Goal: Find specific page/section: Find specific page/section

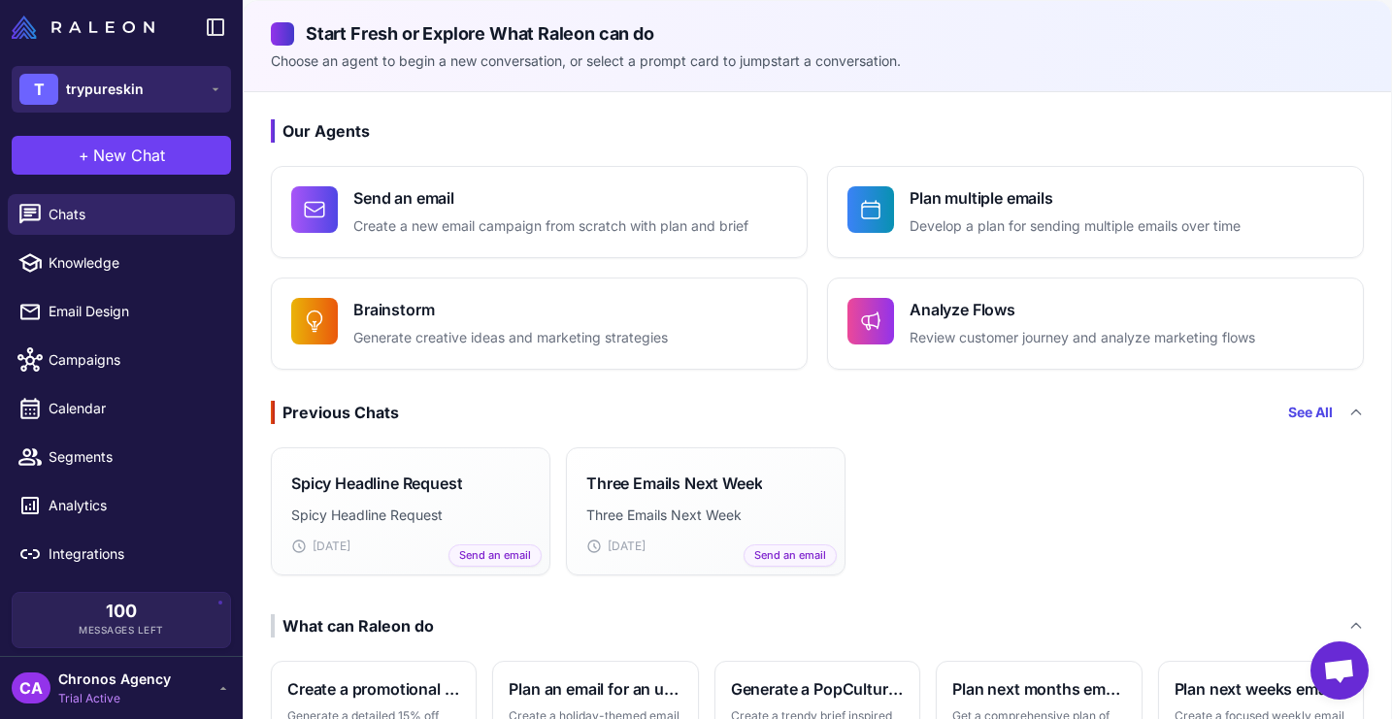
click at [213, 92] on icon at bounding box center [216, 90] width 16 height 16
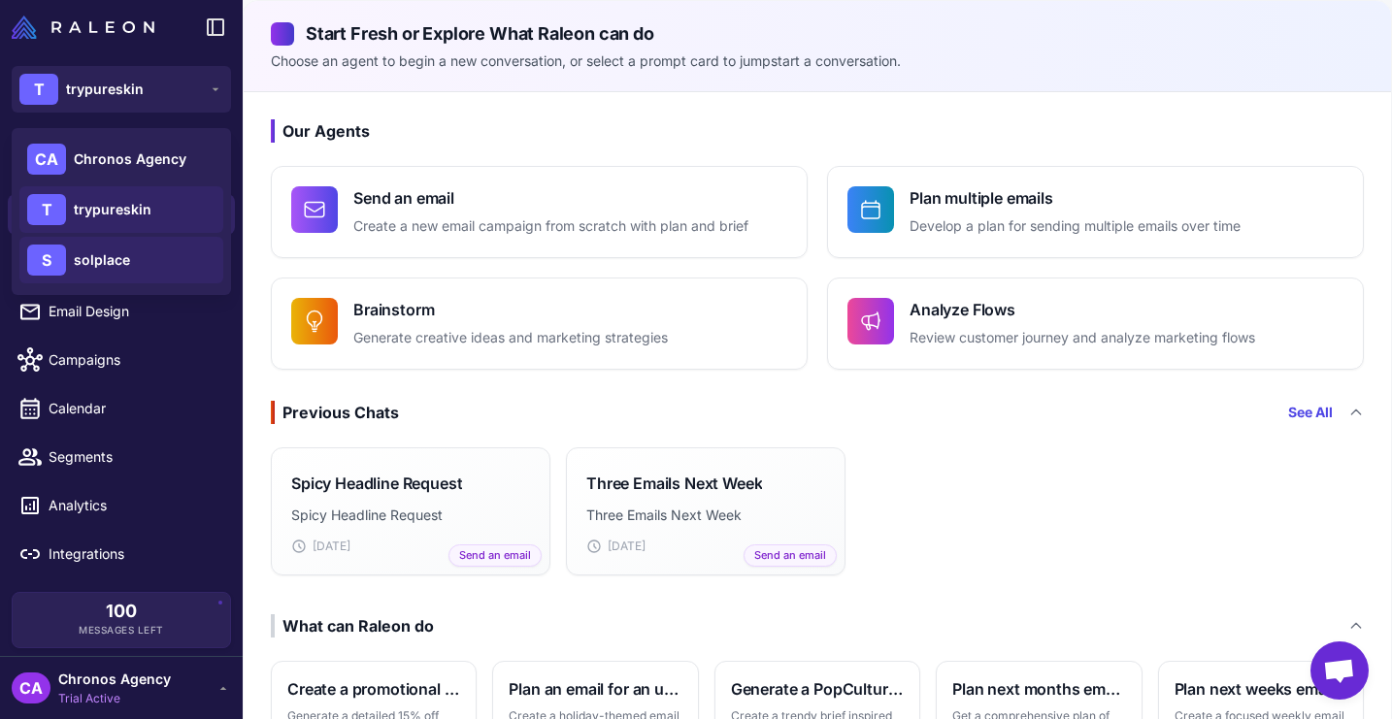
click at [109, 263] on span "solplace" at bounding box center [102, 259] width 56 height 21
